Goal: Task Accomplishment & Management: Use online tool/utility

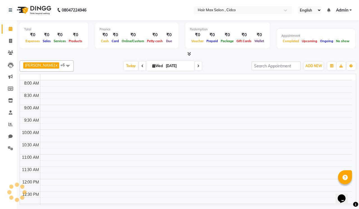
select select "service"
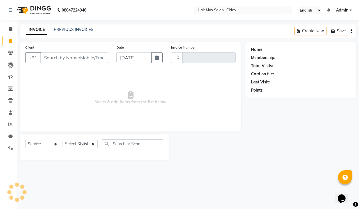
type input "1460"
select select "7580"
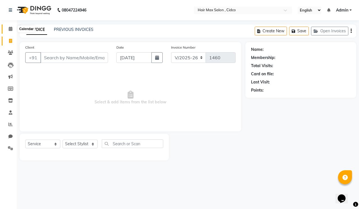
click at [8, 29] on span at bounding box center [11, 29] width 10 height 6
